Goal: Information Seeking & Learning: Learn about a topic

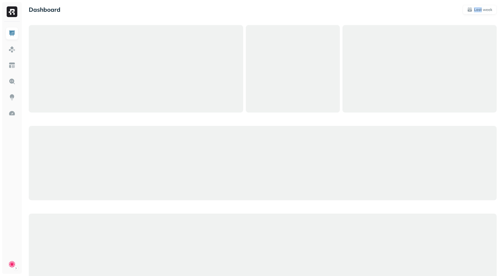
click at [414, 4] on div "Dashboard Last week Query Performance SEP [DATE] Queries 49,875 P90 Duration 5s…" at bounding box center [262, 271] width 478 height 543
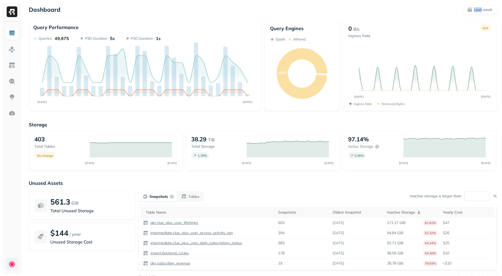
click at [8, 264] on html "Dashboard Last week Query Performance SEP [DATE] Queries 49,875 P90 Duration 5s…" at bounding box center [251, 148] width 502 height 296
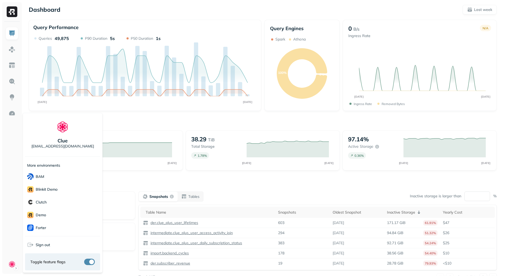
click at [121, 182] on html "Dashboard Last week Query Performance SEP [DATE] Queries 49,875 P90 Duration 5s…" at bounding box center [253, 148] width 506 height 296
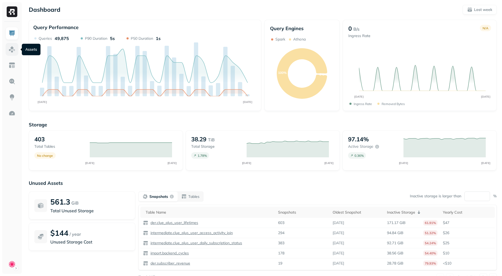
click at [12, 48] on img at bounding box center [12, 49] width 7 height 7
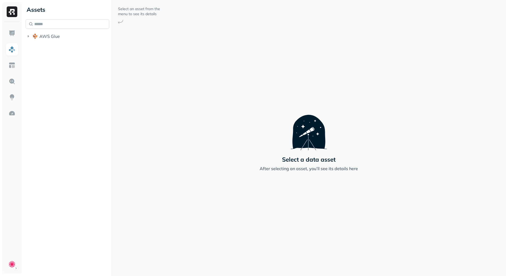
click at [53, 23] on input "text" at bounding box center [68, 24] width 84 height 10
type input "******"
click at [75, 44] on button "atomic _kinesis" at bounding box center [70, 46] width 79 height 9
click at [32, 46] on icon "button" at bounding box center [33, 46] width 5 height 5
click at [106, 24] on button "button" at bounding box center [104, 23] width 7 height 7
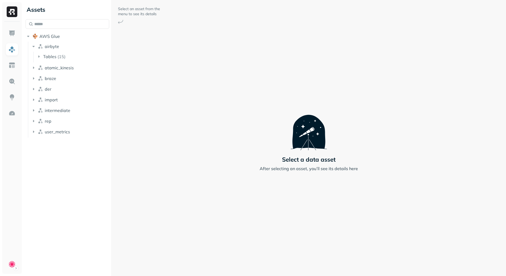
click at [56, 18] on div "Assets AWS Glue airbyte Tables ( 15 ) atomic_kinesis braze der import intermedi…" at bounding box center [67, 69] width 88 height 139
click at [56, 21] on input "text" at bounding box center [68, 24] width 84 height 10
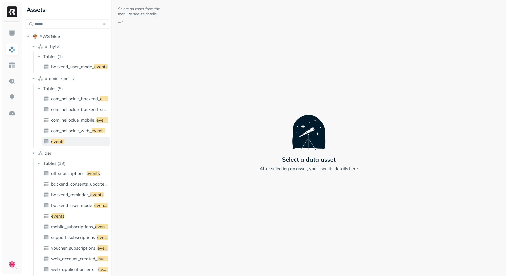
type input "******"
click at [62, 139] on span "events" at bounding box center [57, 140] width 13 height 5
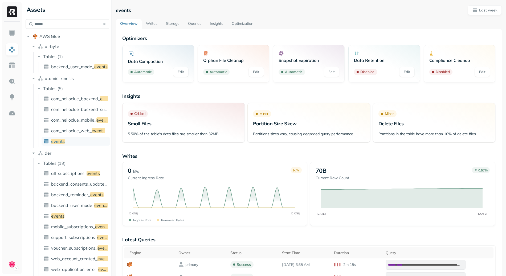
click at [254, 20] on link "Optimization" at bounding box center [242, 24] width 30 height 10
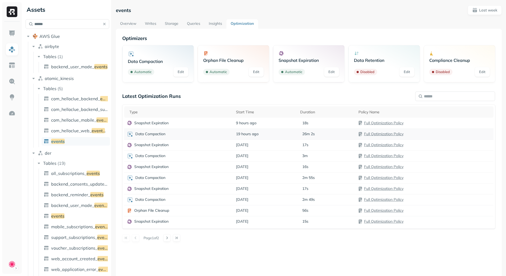
click at [184, 134] on div "Data Compaction" at bounding box center [179, 134] width 104 height 6
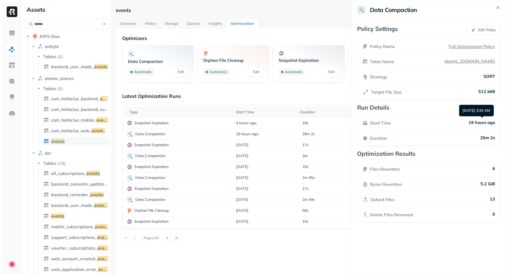
drag, startPoint x: 481, startPoint y: 108, endPoint x: 500, endPoint y: 108, distance: 19.2
click at [494, 108] on div "[DATE] 3:34 AM [DATE] 3:34 AM" at bounding box center [476, 110] width 35 height 11
click at [306, 96] on html "Assets ****** AWS Glue airbyte Tables ( 1 ) backend_user_mode_ events atomic_ki…" at bounding box center [253, 138] width 506 height 276
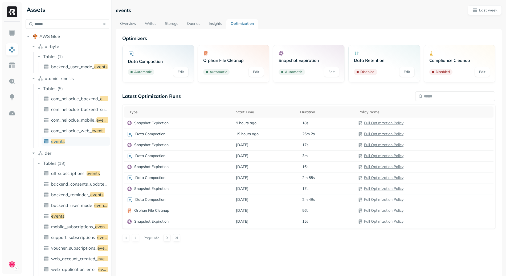
click at [155, 25] on link "Writes" at bounding box center [151, 24] width 20 height 10
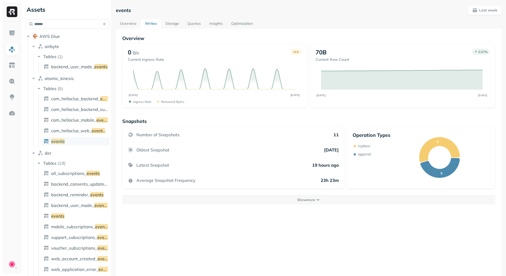
click at [277, 194] on div "Snapshots Number of Snapshots 11 Oldest Snapshot [DATE] Latest Snapshot 19 hour…" at bounding box center [308, 161] width 373 height 86
click at [278, 197] on button "Show more" at bounding box center [308, 200] width 373 height 10
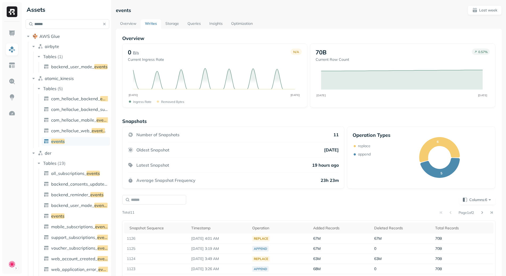
scroll to position [80, 0]
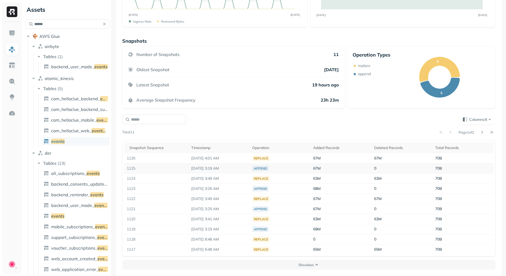
drag, startPoint x: 196, startPoint y: 167, endPoint x: 239, endPoint y: 170, distance: 42.1
click at [239, 170] on p "[DATE] 3:19 AM" at bounding box center [219, 168] width 56 height 5
click at [223, 164] on td "[DATE] 3:19 AM" at bounding box center [218, 168] width 61 height 10
drag, startPoint x: 194, startPoint y: 169, endPoint x: 241, endPoint y: 169, distance: 47.9
click at [241, 169] on p "[DATE] 3:19 AM" at bounding box center [219, 168] width 56 height 5
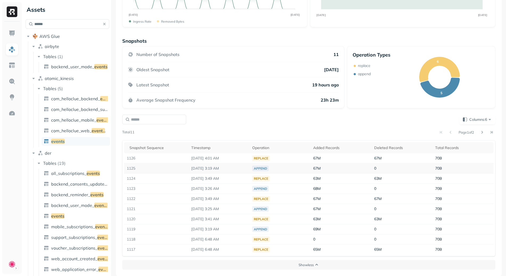
click at [209, 169] on p "[DATE] 3:19 AM" at bounding box center [219, 168] width 56 height 5
drag, startPoint x: 207, startPoint y: 159, endPoint x: 238, endPoint y: 172, distance: 33.8
click at [238, 172] on tbody "1126 [DATE] 4:01 AM replace 67M 67M 70B 1125 [DATE] 3:19 AM append 67M 0 70B 11…" at bounding box center [308, 203] width 369 height 101
click at [238, 172] on td "[DATE] 3:19 AM" at bounding box center [218, 168] width 61 height 10
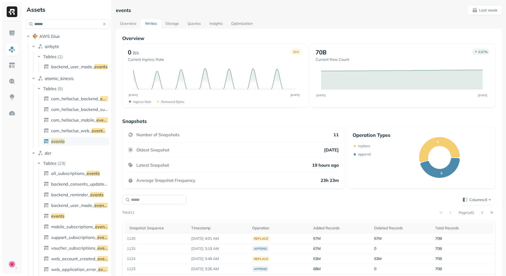
click at [200, 27] on link "Queries" at bounding box center [194, 24] width 22 height 10
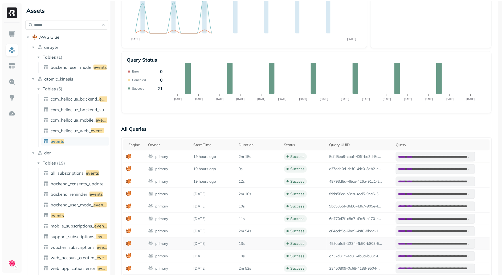
scroll to position [143, 0]
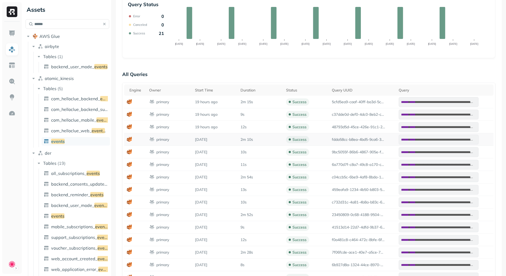
click at [201, 141] on p "[DATE]" at bounding box center [215, 139] width 40 height 5
click at [12, 83] on img at bounding box center [12, 81] width 7 height 7
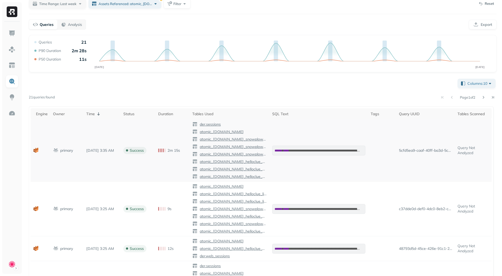
scroll to position [36, 0]
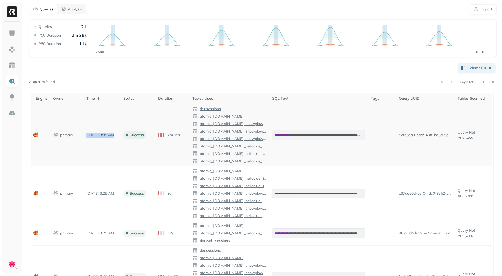
drag, startPoint x: 82, startPoint y: 135, endPoint x: 128, endPoint y: 136, distance: 46.1
click at [128, 136] on tr "**********" at bounding box center [261, 135] width 461 height 62
click at [128, 136] on td "success" at bounding box center [138, 135] width 35 height 62
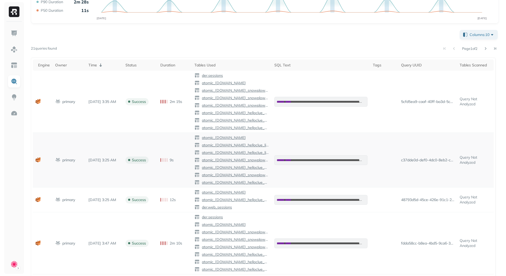
scroll to position [0, 0]
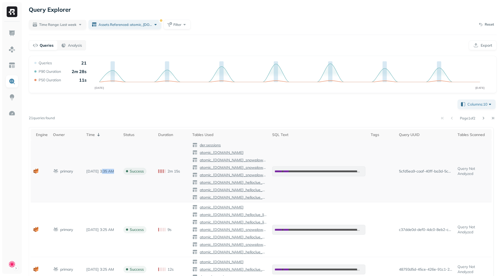
drag, startPoint x: 101, startPoint y: 169, endPoint x: 132, endPoint y: 172, distance: 31.1
click at [132, 173] on tr "**********" at bounding box center [261, 171] width 461 height 62
click at [108, 170] on p "[DATE] 3:35 AM" at bounding box center [101, 171] width 31 height 5
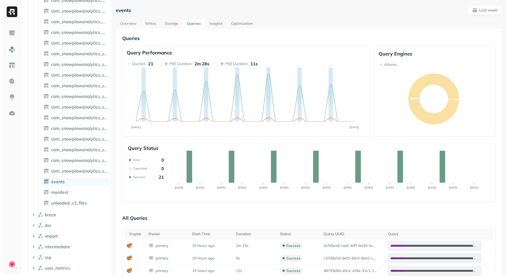
click at [249, 26] on link "Optimization" at bounding box center [242, 24] width 30 height 10
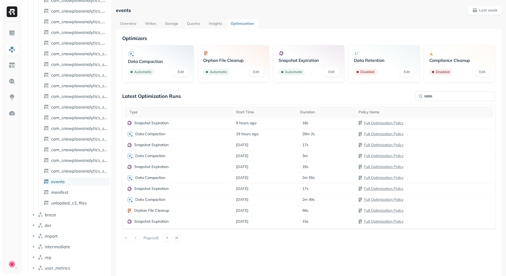
click at [130, 26] on link "Overview" at bounding box center [128, 24] width 25 height 10
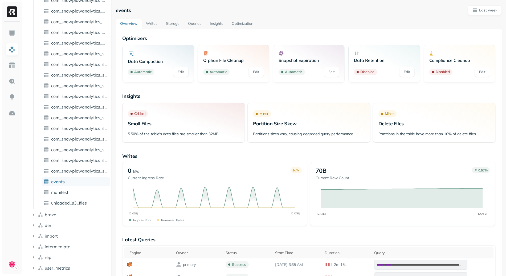
scroll to position [91, 0]
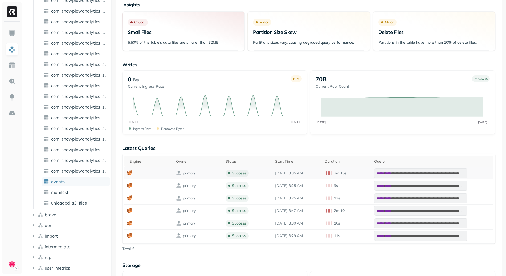
drag, startPoint x: 287, startPoint y: 173, endPoint x: 317, endPoint y: 174, distance: 30.4
click at [317, 174] on p "[DATE] 3:35 AM" at bounding box center [297, 172] width 44 height 5
click at [305, 187] on p "[DATE] 3:25 AM" at bounding box center [297, 185] width 44 height 5
drag, startPoint x: 273, startPoint y: 209, endPoint x: 322, endPoint y: 210, distance: 49.8
click at [322, 210] on tr "**********" at bounding box center [308, 210] width 369 height 13
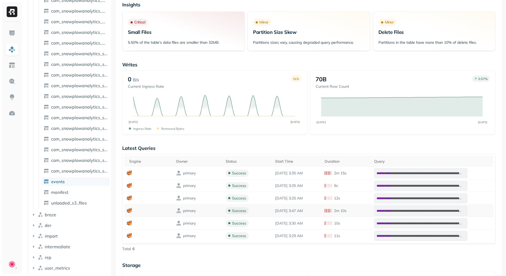
click at [322, 210] on td "2m 10s" at bounding box center [347, 210] width 50 height 13
drag, startPoint x: 281, startPoint y: 210, endPoint x: 311, endPoint y: 211, distance: 30.4
click at [311, 211] on tr "**********" at bounding box center [308, 210] width 369 height 13
drag, startPoint x: 311, startPoint y: 211, endPoint x: 314, endPoint y: 211, distance: 3.2
click at [311, 211] on p "[DATE] 3:47 AM" at bounding box center [297, 210] width 44 height 5
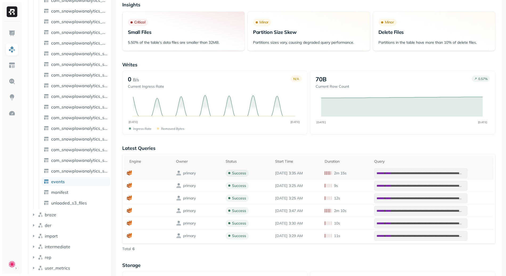
drag, startPoint x: 318, startPoint y: 212, endPoint x: 272, endPoint y: 169, distance: 63.5
click at [272, 169] on tbody "**********" at bounding box center [308, 204] width 369 height 75
click at [275, 171] on p "[DATE] 3:35 AM" at bounding box center [297, 172] width 44 height 5
drag, startPoint x: 280, startPoint y: 209, endPoint x: 318, endPoint y: 206, distance: 38.2
click at [318, 206] on td "[DATE] 3:47 AM" at bounding box center [297, 210] width 50 height 13
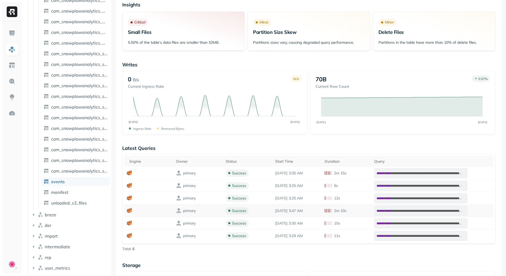
click at [314, 209] on p "[DATE] 3:47 AM" at bounding box center [297, 210] width 44 height 5
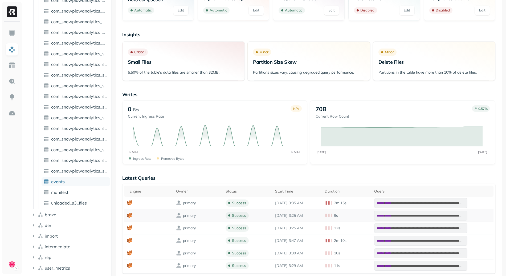
scroll to position [5, 0]
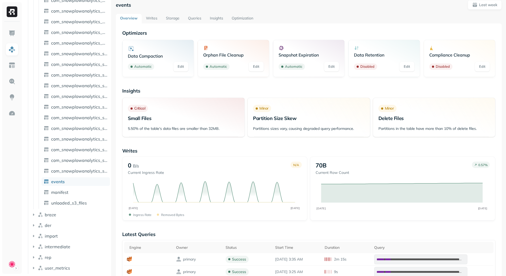
click at [239, 17] on link "Optimization" at bounding box center [242, 19] width 30 height 10
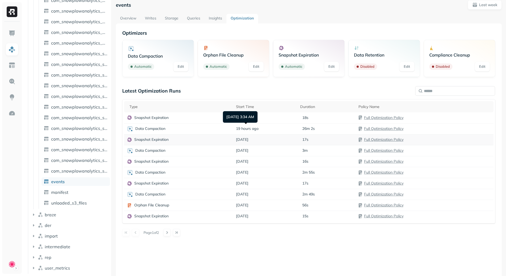
click at [154, 136] on td "Snapshot Expiration" at bounding box center [178, 139] width 109 height 11
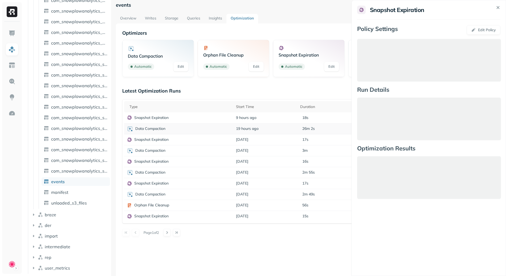
click at [160, 126] on html "Assets AWS Glue airbyte atomic_kinesis Tables ( 41 ) column_info com_android_in…" at bounding box center [253, 138] width 506 height 276
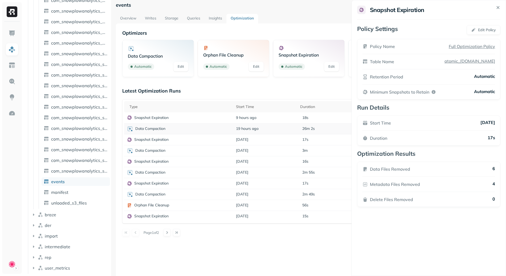
click at [178, 129] on div "Data Compaction" at bounding box center [179, 128] width 104 height 6
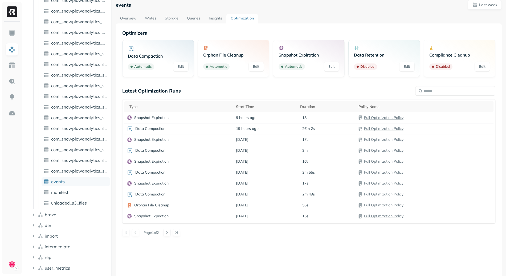
click at [294, 80] on div "Optimizers Data Compaction Automatic Edit Orphan File Cleanup Automatic Edit Sn…" at bounding box center [308, 133] width 373 height 206
click at [225, 87] on div "Optimizers Data Compaction Automatic Edit Orphan File Cleanup Automatic Edit Sn…" at bounding box center [308, 133] width 373 height 206
click at [18, 177] on ul at bounding box center [11, 148] width 13 height 243
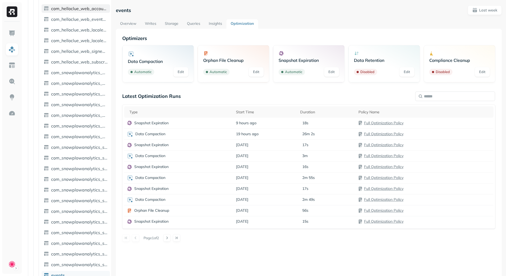
scroll to position [91, 0]
click at [150, 24] on link "Writes" at bounding box center [151, 24] width 20 height 10
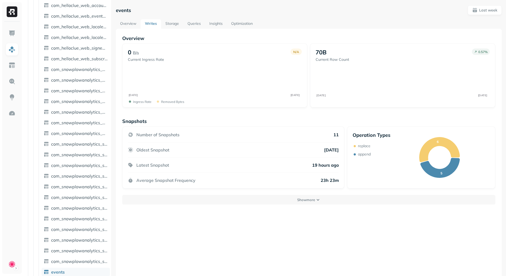
scroll to position [211, 0]
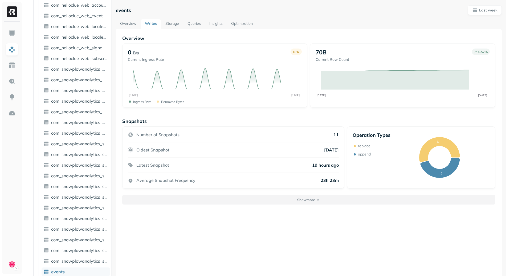
click at [278, 200] on button "Show more" at bounding box center [308, 200] width 373 height 10
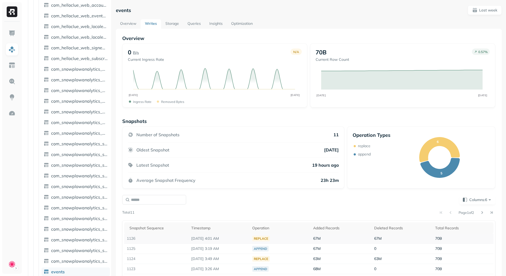
scroll to position [80, 0]
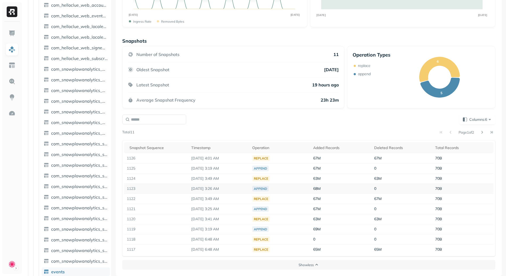
drag, startPoint x: 194, startPoint y: 187, endPoint x: 247, endPoint y: 190, distance: 52.5
click at [247, 190] on p "[DATE] 3:26 AM" at bounding box center [219, 188] width 56 height 5
drag, startPoint x: 199, startPoint y: 167, endPoint x: 230, endPoint y: 166, distance: 31.4
click at [228, 167] on p "[DATE] 3:19 AM" at bounding box center [219, 168] width 56 height 5
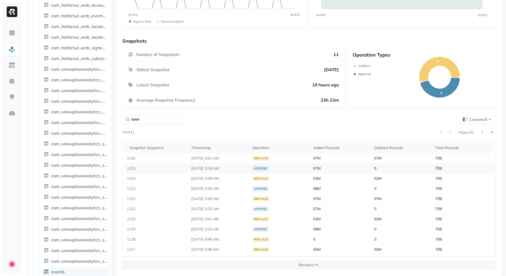
click at [230, 166] on p "[DATE] 3:19 AM" at bounding box center [219, 168] width 56 height 5
drag, startPoint x: 213, startPoint y: 167, endPoint x: 244, endPoint y: 155, distance: 32.8
click at [244, 155] on tbody "1126 [DATE] 4:01 AM replace 67M 67M 70B 1125 [DATE] 3:19 AM append 67M 0 70B 11…" at bounding box center [308, 203] width 369 height 101
click at [243, 159] on p "[DATE] 4:01 AM" at bounding box center [219, 157] width 56 height 5
drag, startPoint x: 293, startPoint y: 173, endPoint x: 246, endPoint y: 154, distance: 50.3
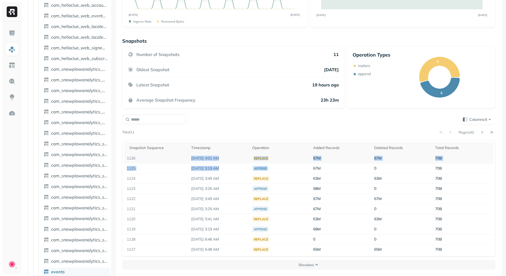
click at [247, 154] on tbody "1126 [DATE] 4:01 AM replace 67M 67M 70B 1125 [DATE] 3:19 AM append 67M 0 70B 11…" at bounding box center [308, 203] width 369 height 101
click at [243, 162] on td "[DATE] 4:01 AM" at bounding box center [218, 158] width 61 height 10
drag, startPoint x: 195, startPoint y: 187, endPoint x: 229, endPoint y: 187, distance: 34.1
click at [227, 188] on p "[DATE] 3:26 AM" at bounding box center [219, 188] width 56 height 5
click at [229, 187] on p "[DATE] 3:26 AM" at bounding box center [219, 188] width 56 height 5
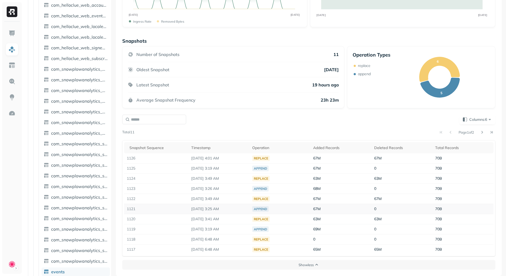
scroll to position [0, 0]
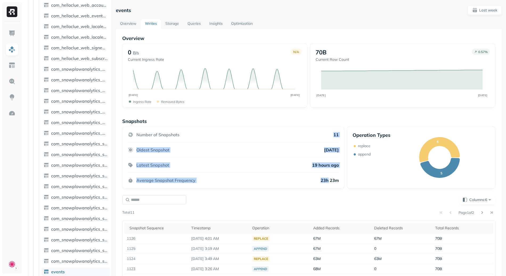
drag, startPoint x: 320, startPoint y: 134, endPoint x: 327, endPoint y: 181, distance: 46.8
click at [327, 181] on div "Number of Snapshots 11 Oldest Snapshot [DATE] Latest Snapshot 19 hours ago Aver…" at bounding box center [233, 157] width 222 height 62
click at [327, 181] on p "23h 23m" at bounding box center [330, 179] width 18 height 5
drag, startPoint x: 339, startPoint y: 178, endPoint x: 330, endPoint y: 129, distance: 49.0
click at [330, 129] on div "Number of Snapshots 11 Oldest Snapshot [DATE] Latest Snapshot 19 hours ago Aver…" at bounding box center [233, 157] width 222 height 62
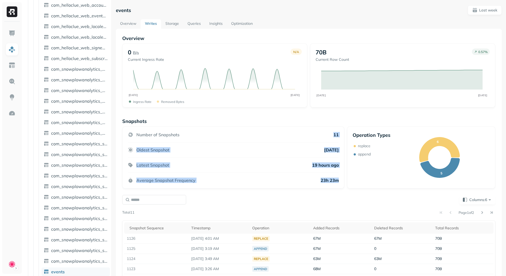
click at [328, 148] on p "[DATE]" at bounding box center [331, 149] width 15 height 5
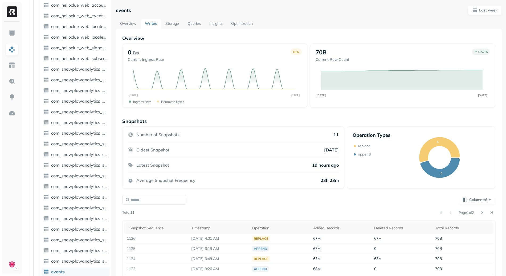
click at [205, 23] on link "Insights" at bounding box center [216, 24] width 22 height 10
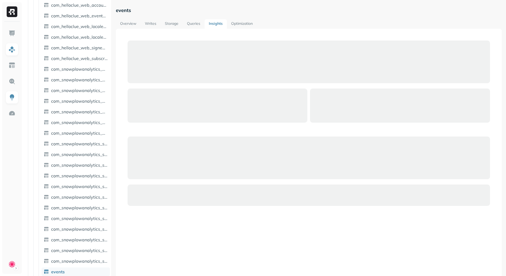
click at [189, 19] on link "Queries" at bounding box center [194, 24] width 22 height 10
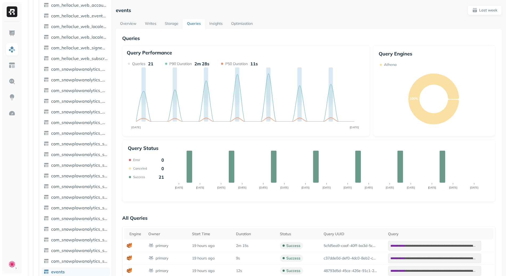
click at [155, 23] on link "Writes" at bounding box center [151, 24] width 20 height 10
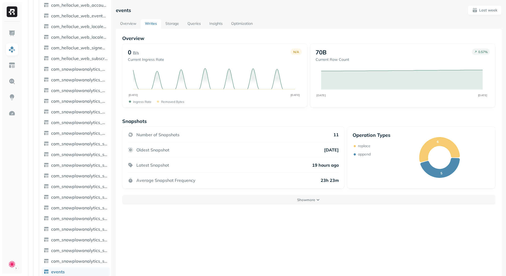
click at [142, 98] on icon "SEP [DATE]" at bounding box center [214, 84] width 173 height 37
click at [13, 81] on img at bounding box center [12, 81] width 7 height 7
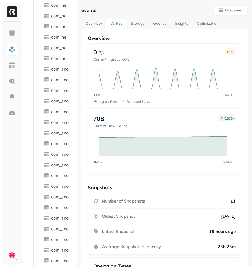
scroll to position [75, 0]
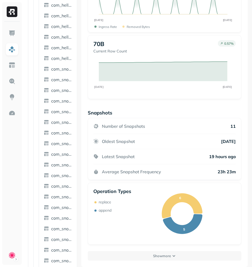
click at [147, 258] on button "Show more" at bounding box center [164, 256] width 153 height 10
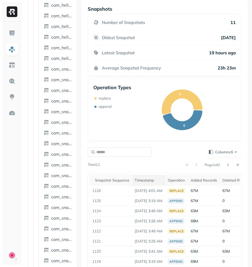
scroll to position [224, 0]
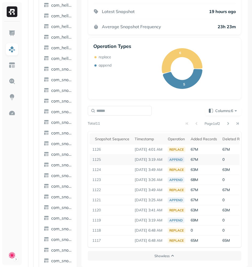
drag, startPoint x: 155, startPoint y: 156, endPoint x: 172, endPoint y: 155, distance: 16.8
click at [162, 157] on p "[DATE] 3:19 AM" at bounding box center [148, 159] width 28 height 5
click at [151, 169] on td "[DATE] 3:49 AM" at bounding box center [148, 170] width 33 height 10
drag, startPoint x: 153, startPoint y: 155, endPoint x: 175, endPoint y: 157, distance: 22.7
click at [165, 157] on td "[DATE] 3:19 AM" at bounding box center [148, 160] width 33 height 10
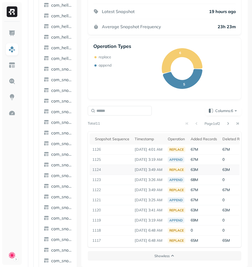
drag, startPoint x: 156, startPoint y: 166, endPoint x: 173, endPoint y: 169, distance: 17.5
click at [165, 169] on td "[DATE] 3:49 AM" at bounding box center [148, 170] width 33 height 10
drag, startPoint x: 173, startPoint y: 169, endPoint x: 169, endPoint y: 171, distance: 4.9
click at [165, 169] on td "[DATE] 3:49 AM" at bounding box center [148, 170] width 33 height 10
drag, startPoint x: 150, startPoint y: 167, endPoint x: 166, endPoint y: 166, distance: 15.7
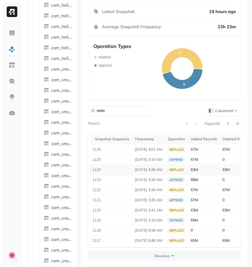
click at [162, 167] on p "[DATE] 3:49 AM" at bounding box center [148, 169] width 28 height 5
drag, startPoint x: 148, startPoint y: 174, endPoint x: 166, endPoint y: 175, distance: 17.9
click at [162, 177] on p "[DATE] 3:26 AM" at bounding box center [148, 179] width 28 height 5
click at [162, 178] on p "[DATE] 3:26 AM" at bounding box center [148, 179] width 28 height 5
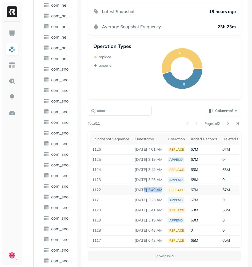
drag, startPoint x: 142, startPoint y: 186, endPoint x: 176, endPoint y: 189, distance: 33.4
click at [177, 186] on tr "1122 [DATE] 3:49 AM replace 67M 67M 70B" at bounding box center [185, 190] width 193 height 10
drag, startPoint x: 158, startPoint y: 197, endPoint x: 177, endPoint y: 196, distance: 18.7
click at [177, 196] on tr "1121 [DATE] 3:25 AM append 67M 0 70B" at bounding box center [185, 200] width 193 height 10
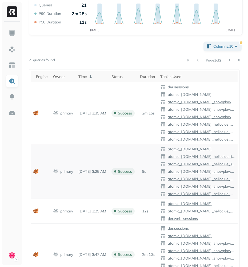
scroll to position [82, 0]
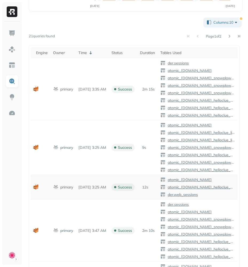
drag, startPoint x: 93, startPoint y: 186, endPoint x: 112, endPoint y: 186, distance: 18.9
click at [106, 186] on p "[DATE] 3:25 AM" at bounding box center [92, 187] width 28 height 5
click at [87, 187] on p "[DATE] 3:25 AM" at bounding box center [92, 187] width 28 height 5
drag, startPoint x: 88, startPoint y: 187, endPoint x: 112, endPoint y: 189, distance: 24.3
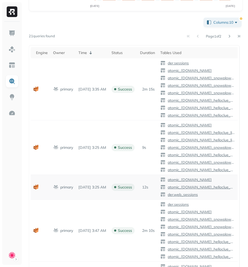
click at [106, 189] on p "[DATE] 3:25 AM" at bounding box center [92, 187] width 28 height 5
drag, startPoint x: 85, startPoint y: 186, endPoint x: 114, endPoint y: 187, distance: 29.6
click at [106, 187] on p "[DATE] 3:25 AM" at bounding box center [92, 187] width 28 height 5
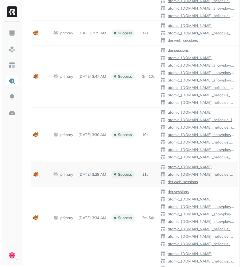
scroll to position [245, 0]
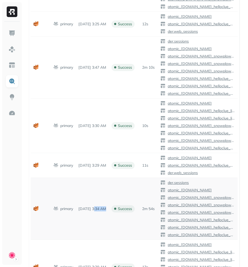
drag, startPoint x: 93, startPoint y: 211, endPoint x: 121, endPoint y: 211, distance: 27.7
click at [121, 211] on tr "**********" at bounding box center [236, 209] width 410 height 62
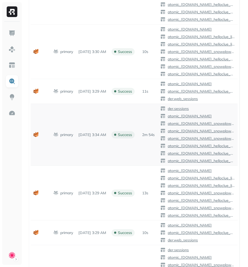
click at [148, 118] on td "2m 54s" at bounding box center [147, 135] width 20 height 62
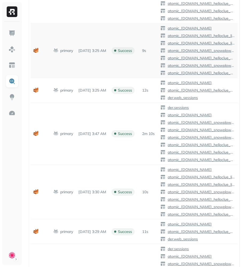
scroll to position [47, 0]
